Goal: Ask a question: Seek information or help from site administrators or community

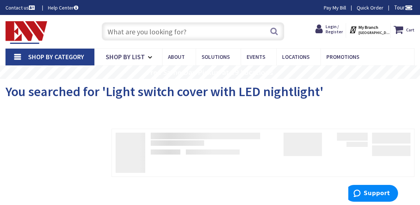
click at [59, 7] on link "Help Center" at bounding box center [63, 7] width 30 height 7
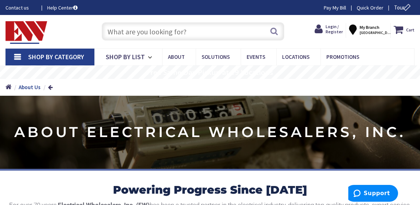
click at [20, 7] on link "Contact us" at bounding box center [20, 7] width 30 height 7
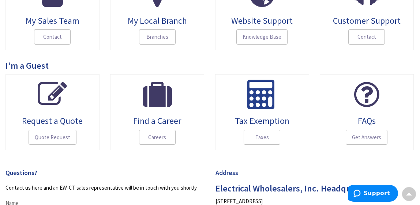
scroll to position [145, 0]
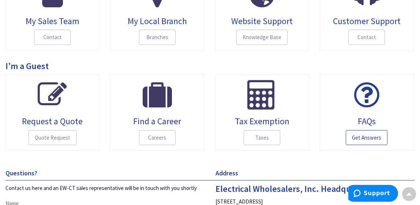
click at [376, 136] on span "Get Answers" at bounding box center [367, 137] width 42 height 15
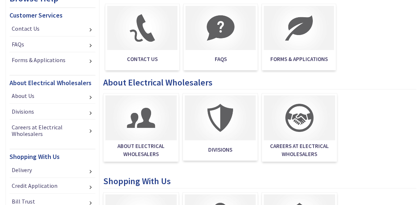
scroll to position [135, 0]
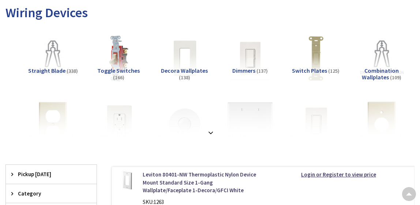
scroll to position [96, 0]
click at [211, 131] on strong at bounding box center [210, 132] width 9 height 8
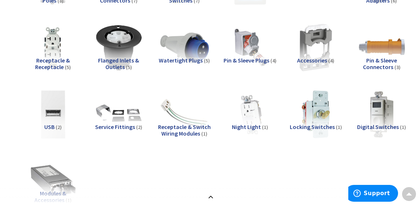
scroll to position [510, 0]
